Goal: Find specific page/section: Find specific page/section

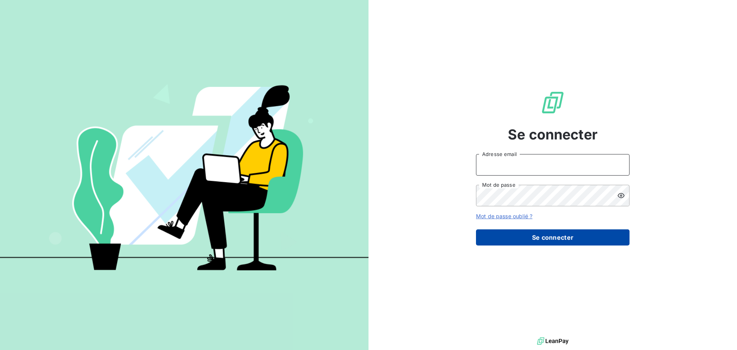
type input "[EMAIL_ADDRESS][DOMAIN_NAME]"
click at [499, 241] on button "Se connecter" at bounding box center [553, 237] width 154 height 16
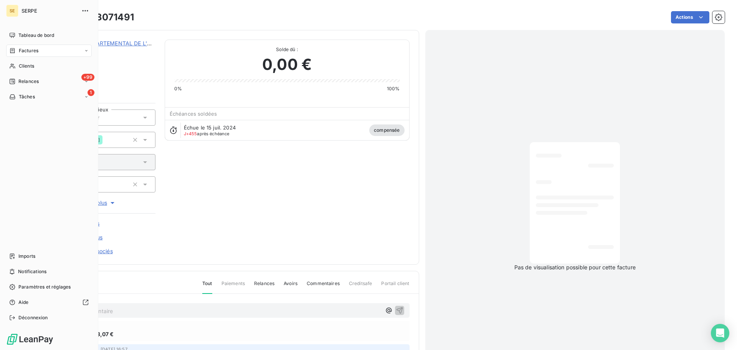
click at [28, 51] on span "Factures" at bounding box center [29, 50] width 20 height 7
click at [29, 66] on span "Factures" at bounding box center [28, 66] width 20 height 7
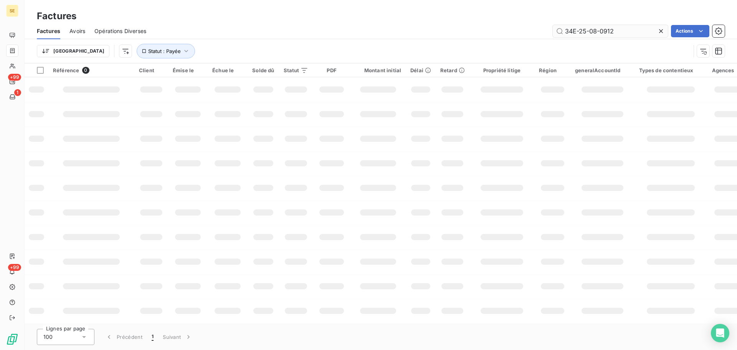
type input "34E-25-08-0912"
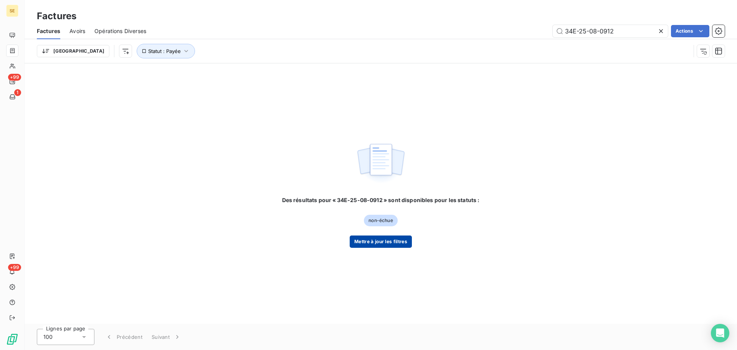
click at [371, 244] on button "Mettre à jour les filtres" at bounding box center [381, 241] width 62 height 12
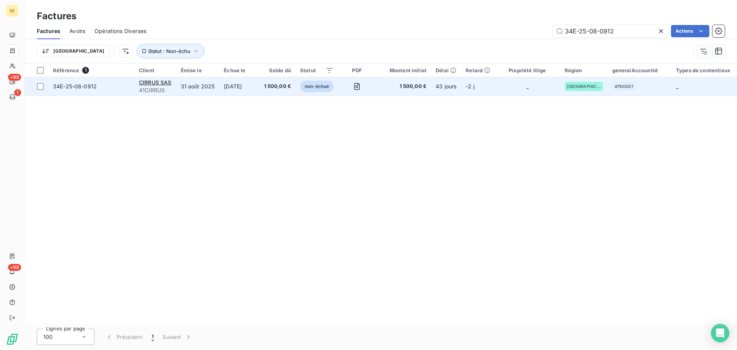
click at [57, 85] on span "34E-25-08-0912" at bounding box center [75, 86] width 44 height 7
